Goal: Navigation & Orientation: Find specific page/section

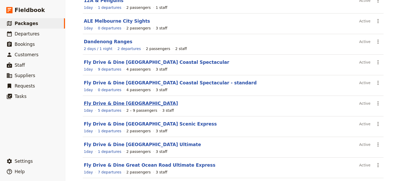
scroll to position [102, 0]
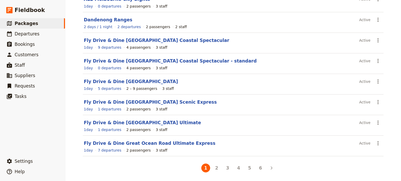
click at [214, 169] on button "2" at bounding box center [216, 168] width 9 height 9
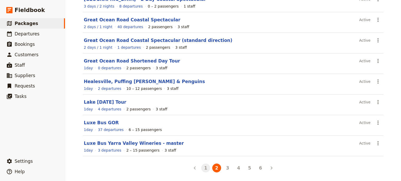
click at [204, 168] on button "1" at bounding box center [205, 168] width 9 height 9
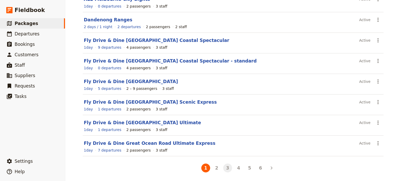
click at [227, 168] on button "3" at bounding box center [227, 168] width 9 height 9
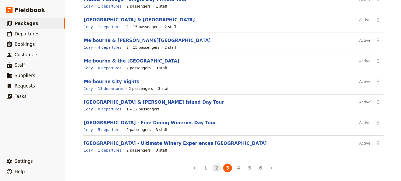
click at [215, 167] on button "2" at bounding box center [216, 168] width 9 height 9
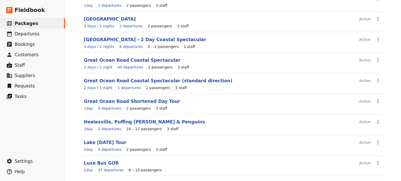
scroll to position [0, 0]
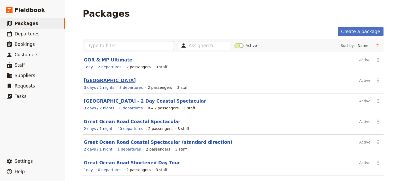
click at [112, 81] on link "[GEOGRAPHIC_DATA]" at bounding box center [110, 80] width 52 height 5
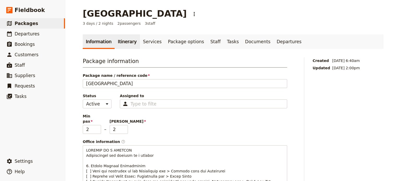
click at [122, 41] on link "Itinerary" at bounding box center [127, 41] width 25 height 15
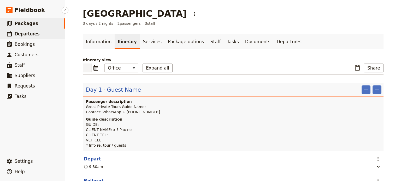
click at [32, 37] on span "Departures" at bounding box center [27, 33] width 25 height 5
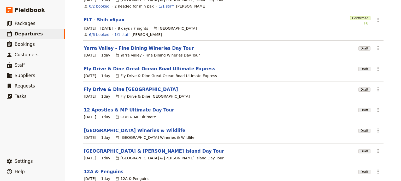
scroll to position [116, 0]
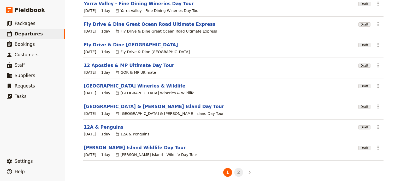
click at [237, 168] on button "2" at bounding box center [238, 172] width 9 height 9
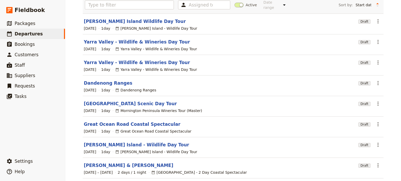
scroll to position [81, 0]
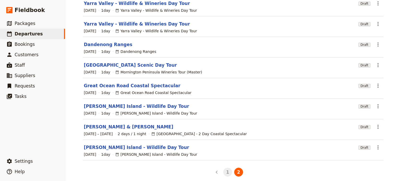
click at [224, 168] on button "1" at bounding box center [227, 172] width 9 height 9
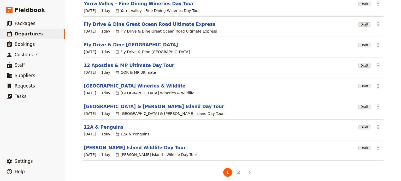
scroll to position [122, 0]
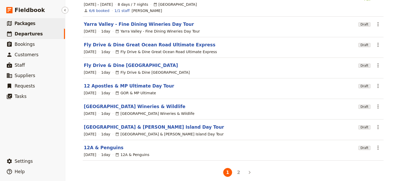
click at [41, 23] on link "​ Packages" at bounding box center [32, 23] width 65 height 10
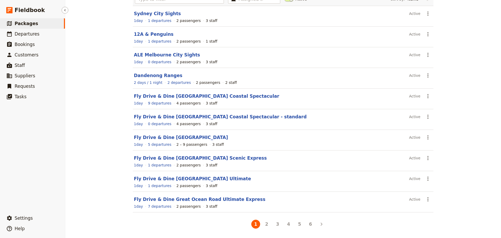
scroll to position [46, 0]
click at [27, 34] on span "Departures" at bounding box center [27, 33] width 25 height 5
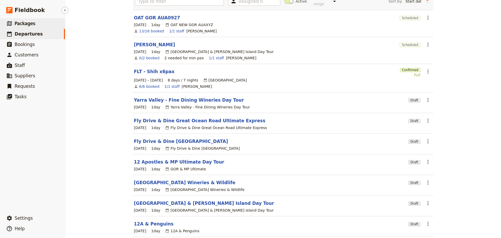
click at [49, 26] on link "​ Packages" at bounding box center [32, 23] width 65 height 10
